Goal: Task Accomplishment & Management: Manage account settings

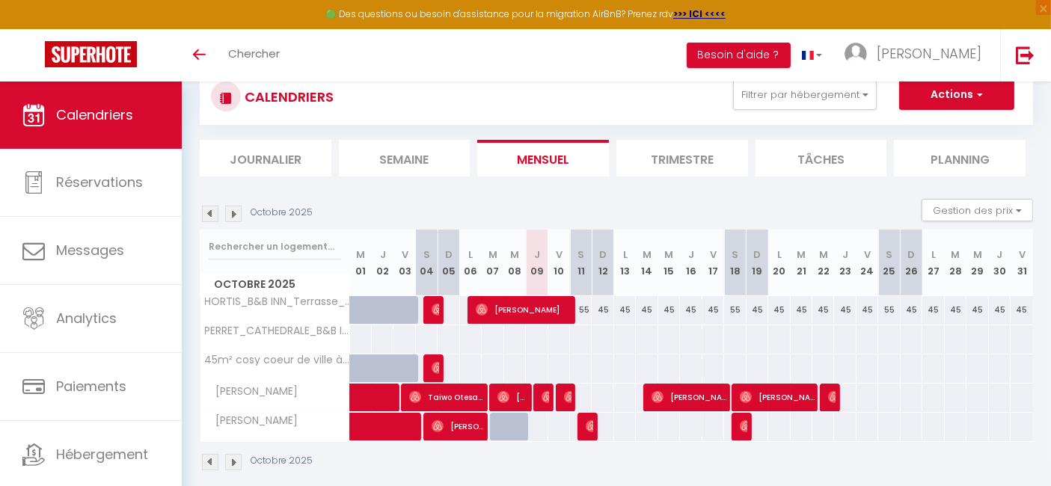
scroll to position [123, 0]
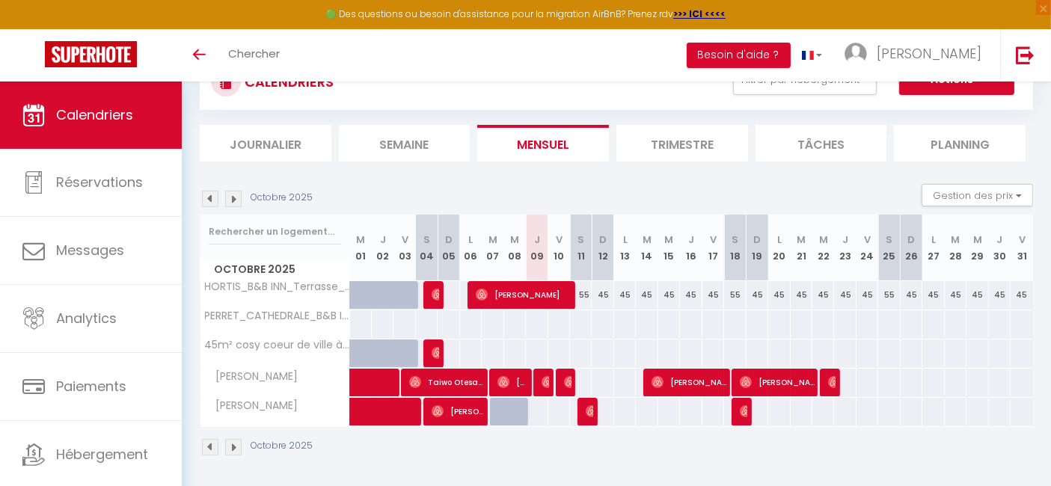
click at [534, 410] on div at bounding box center [536, 412] width 22 height 28
type input "Jeu 09 Octobre 2025"
type input "Ven 10 Octobre 2025"
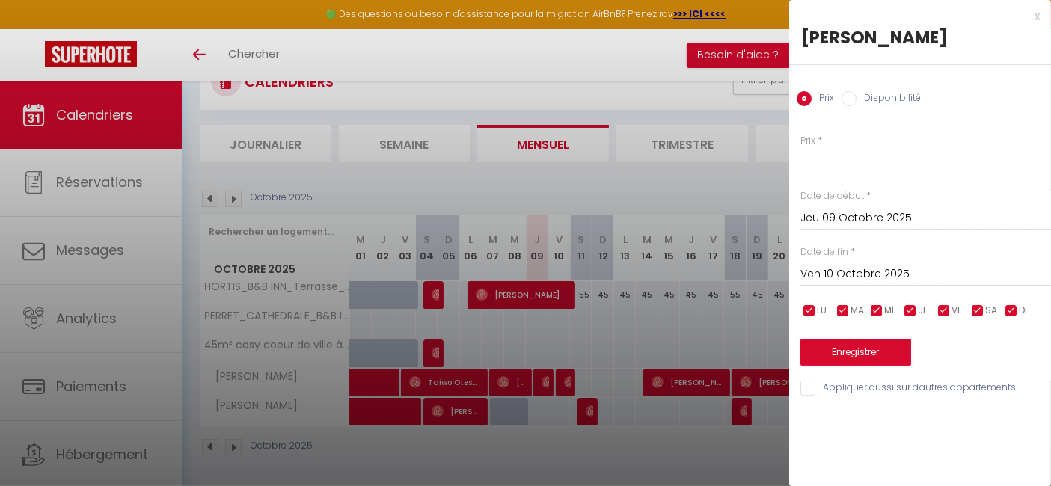
click at [544, 442] on div at bounding box center [525, 243] width 1051 height 486
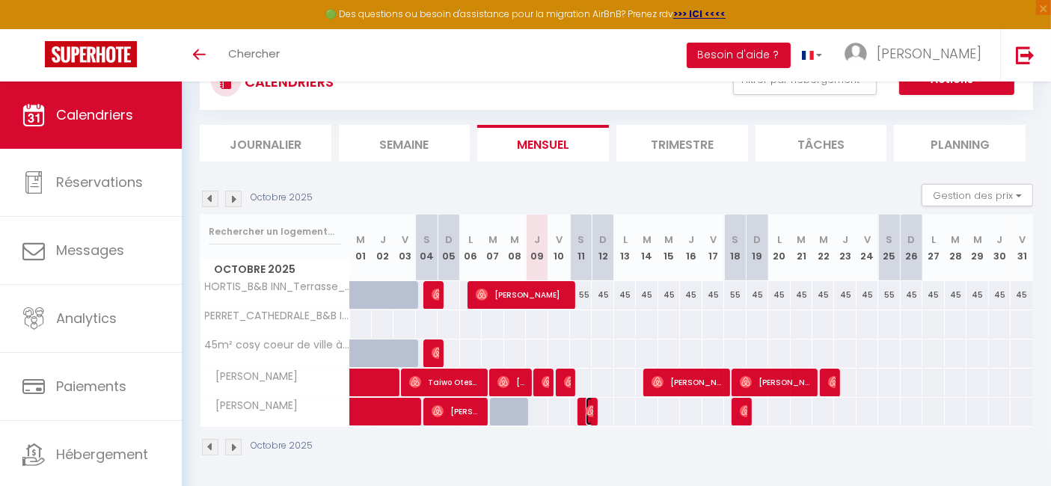
click at [587, 412] on img at bounding box center [592, 411] width 12 height 12
select select "OK"
select select "0"
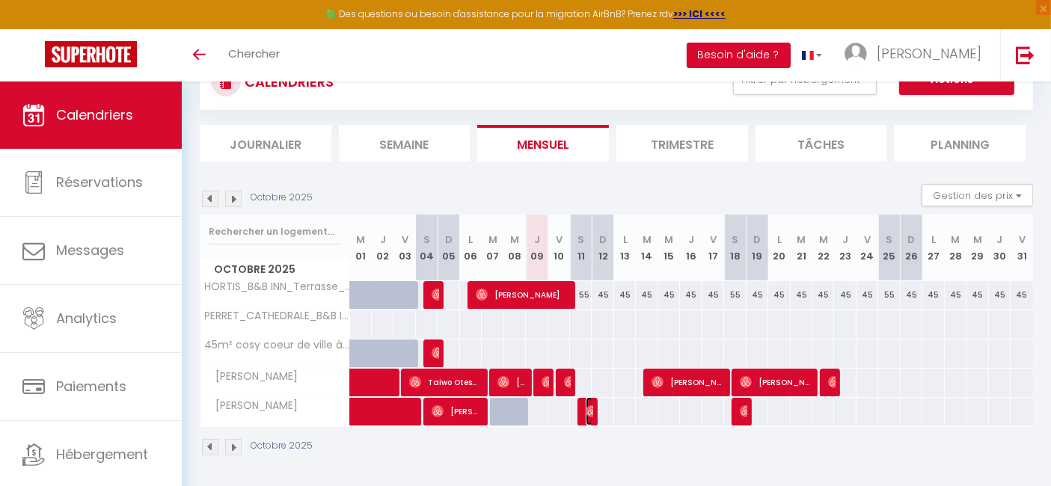
select select "1"
select select
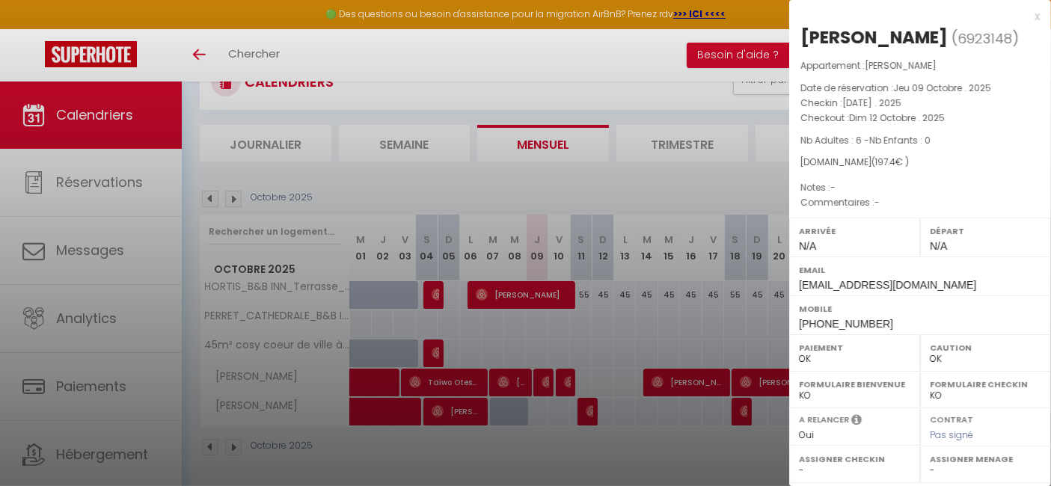
click at [1025, 15] on div "x" at bounding box center [914, 16] width 251 height 18
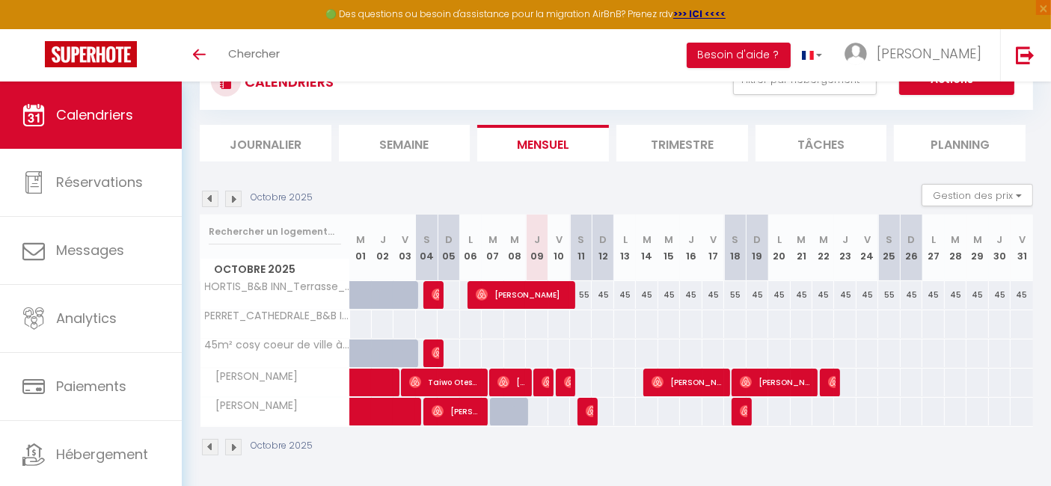
click at [235, 200] on img at bounding box center [233, 199] width 16 height 16
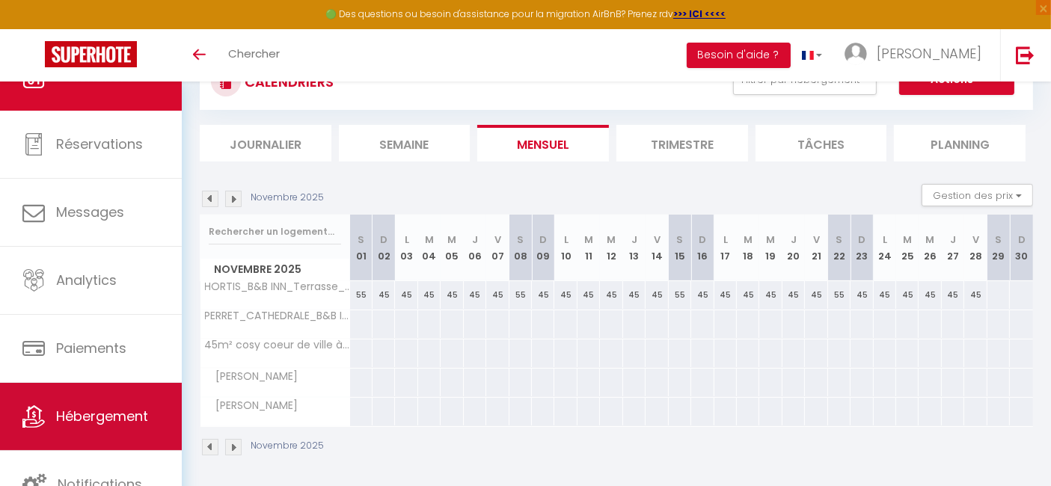
click at [107, 412] on span "Hébergement" at bounding box center [102, 416] width 92 height 19
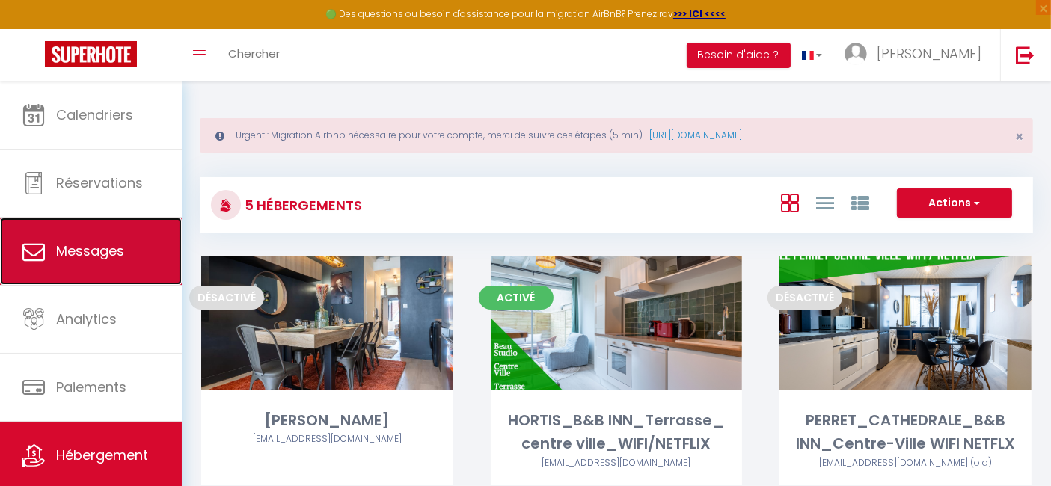
click at [93, 252] on span "Messages" at bounding box center [90, 251] width 68 height 19
select select "message"
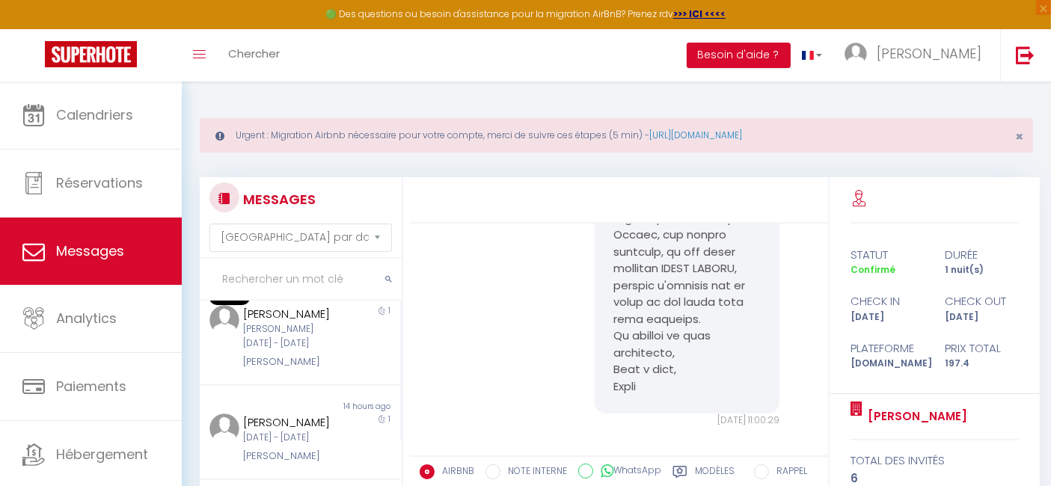
scroll to position [372, 0]
